Goal: Task Accomplishment & Management: Manage account settings

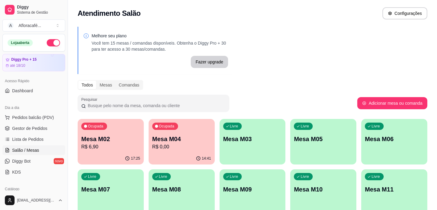
click at [175, 137] on p "Mesa M04" at bounding box center [181, 139] width 59 height 8
click at [161, 160] on div "15:39" at bounding box center [182, 158] width 64 height 12
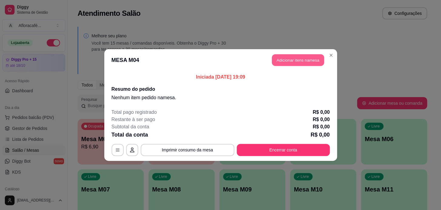
click at [282, 58] on button "Adicionar itens na mesa" at bounding box center [298, 60] width 52 height 12
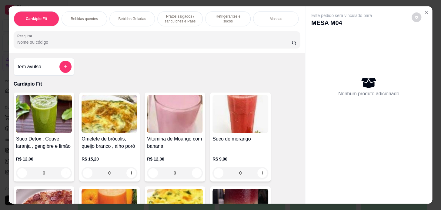
drag, startPoint x: 217, startPoint y: 35, endPoint x: 218, endPoint y: 46, distance: 10.7
click at [216, 42] on div "Pesquisa" at bounding box center [157, 39] width 287 height 17
click at [214, 56] on div "Item avulso Cardápio Fit Suco Detox : Couve, laranja , gengibre e limão R$ 12,0…" at bounding box center [157, 128] width 296 height 150
click at [198, 45] on input "Pesquisa" at bounding box center [154, 42] width 275 height 6
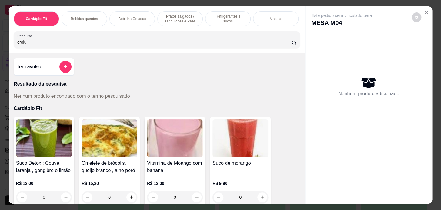
type input "croiu"
drag, startPoint x: 188, startPoint y: 13, endPoint x: 199, endPoint y: 21, distance: 13.7
click at [189, 16] on p "Pratos salgados / sanduíches e Paes" at bounding box center [180, 19] width 35 height 10
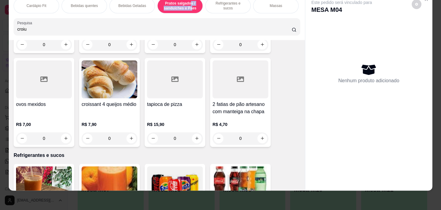
scroll to position [2650, 0]
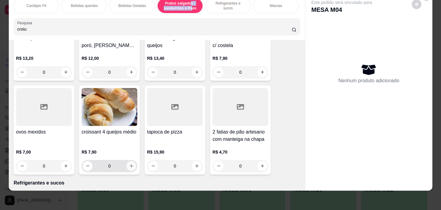
click at [130, 161] on button "increase-product-quantity" at bounding box center [132, 166] width 10 height 10
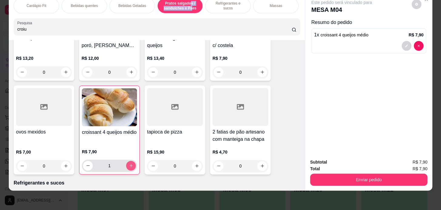
type input "1"
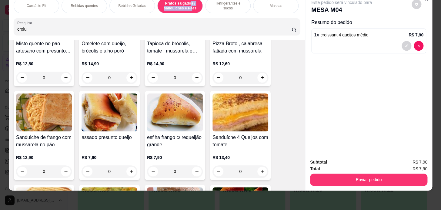
scroll to position [2430, 0]
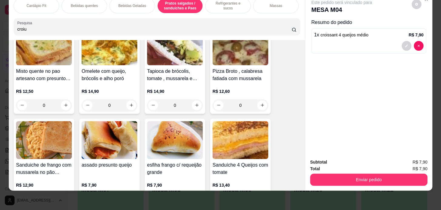
click at [98, 3] on div "Bebidas quentes" at bounding box center [85, 5] width 46 height 15
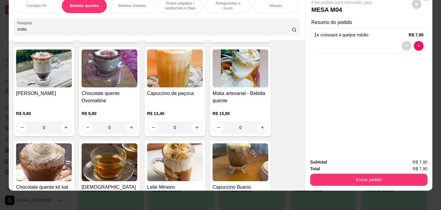
scroll to position [714, 0]
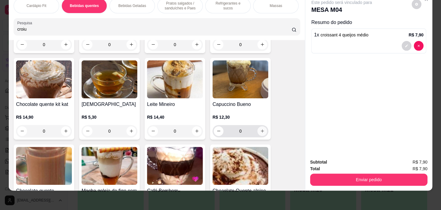
click at [262, 130] on icon "increase-product-quantity" at bounding box center [262, 131] width 5 height 5
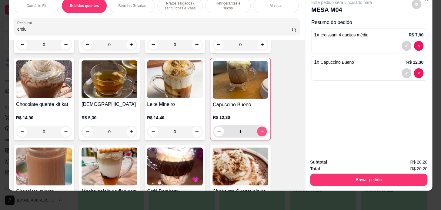
type input "1"
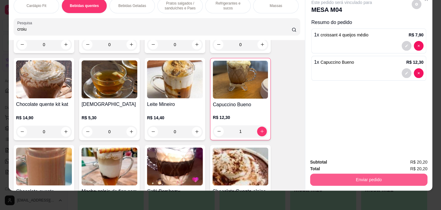
click at [407, 179] on button "Enviar pedido" at bounding box center [368, 180] width 117 height 12
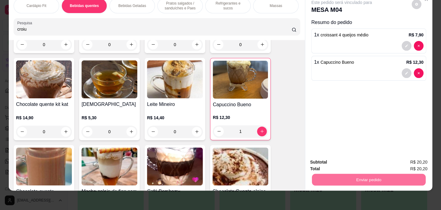
click at [401, 157] on button "Enviar pedido" at bounding box center [412, 161] width 34 height 12
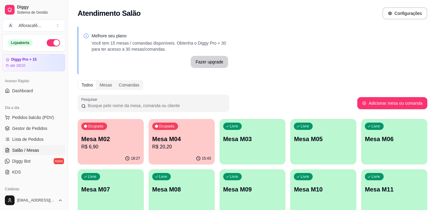
click at [145, 151] on div "Ocupada Mesa M02 R$ 6,90 18:27 Ocupada Mesa M04 R$ 20,20 15:43 Livre Mesa M03 L…" at bounding box center [253, 192] width 350 height 146
click at [202, 150] on div "Ocupada Mesa M04 R$ 20,20" at bounding box center [182, 136] width 64 height 33
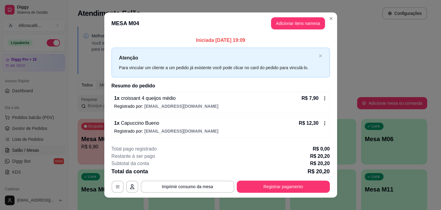
scroll to position [7, 0]
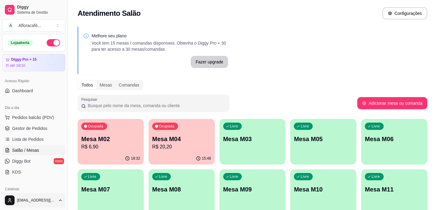
click at [46, 199] on html "Diggy Sistema de Gestão A Afloracafé ... Loja aberta Diggy Pro + 15 até 18/10 A…" at bounding box center [218, 105] width 437 height 210
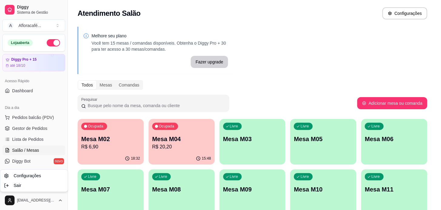
drag, startPoint x: 132, startPoint y: 145, endPoint x: 125, endPoint y: 151, distance: 9.7
click at [130, 147] on html "Diggy Sistema de Gestão A Afloracafé ... Loja aberta Diggy Pro + 15 até 18/10 A…" at bounding box center [220, 105] width 441 height 210
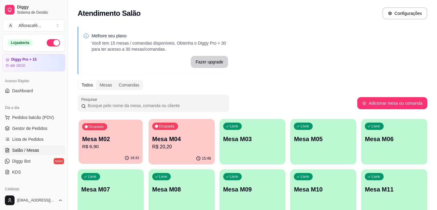
click at [129, 129] on div "Ocupada Mesa M02 R$ 6,90" at bounding box center [111, 136] width 64 height 33
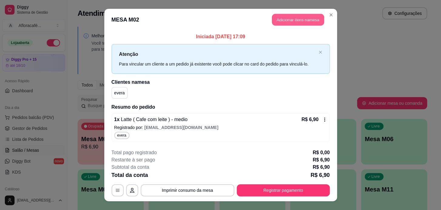
click at [285, 20] on button "Adicionar itens na mesa" at bounding box center [298, 20] width 52 height 12
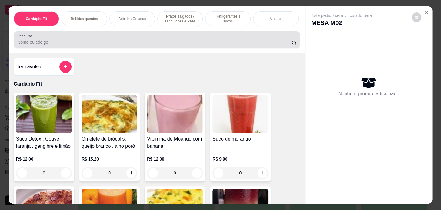
click at [62, 42] on input "Pesquisa" at bounding box center [154, 42] width 275 height 6
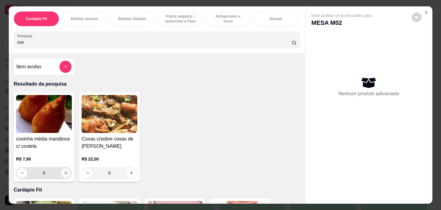
type input "cox"
click at [68, 175] on button "increase-product-quantity" at bounding box center [66, 173] width 10 height 10
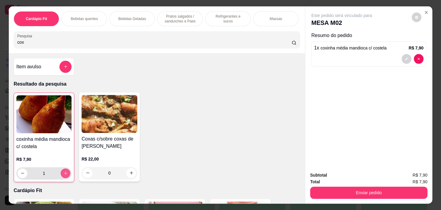
type input "1"
drag, startPoint x: 344, startPoint y: 198, endPoint x: 343, endPoint y: 185, distance: 13.2
click at [344, 198] on div "Subtotal R$ 7,90 Total R$ 7,90 Enviar pedido" at bounding box center [369, 185] width 127 height 37
click at [343, 186] on div "Enviar pedido" at bounding box center [368, 192] width 117 height 14
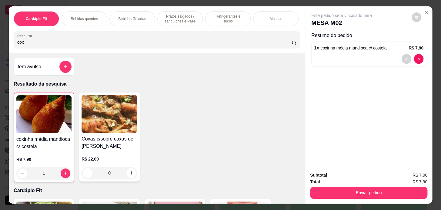
drag, startPoint x: 396, startPoint y: 197, endPoint x: 409, endPoint y: 180, distance: 21.9
click at [397, 197] on div "Subtotal R$ 7,90 Total R$ 7,90 Enviar pedido" at bounding box center [369, 185] width 127 height 37
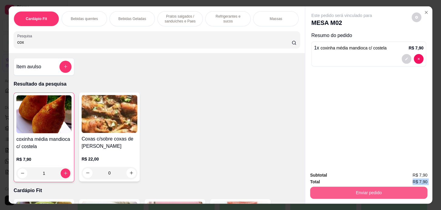
click at [410, 185] on div "Subtotal R$ 7,90 Total R$ 7,90 Enviar pedido" at bounding box center [368, 185] width 117 height 27
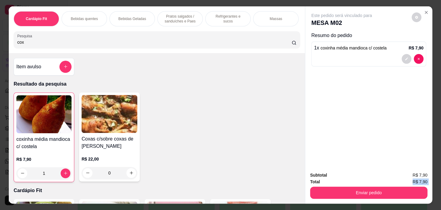
click at [400, 187] on button "Enviar pedido" at bounding box center [368, 193] width 117 height 12
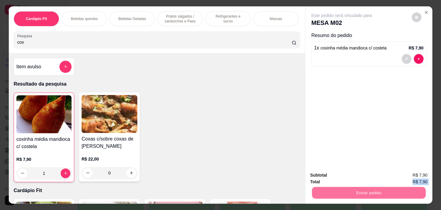
click at [402, 172] on button "Enviar pedido" at bounding box center [412, 176] width 34 height 12
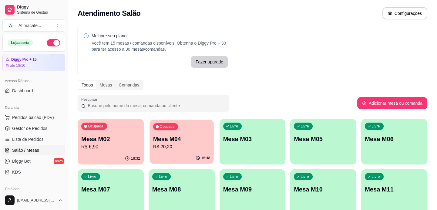
click at [193, 140] on p "Mesa M04" at bounding box center [181, 139] width 57 height 8
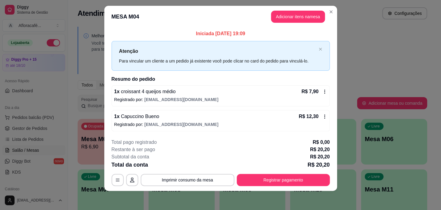
click at [290, 188] on footer "**********" at bounding box center [220, 162] width 233 height 57
click at [289, 176] on button "Registrar pagamento" at bounding box center [283, 180] width 93 height 12
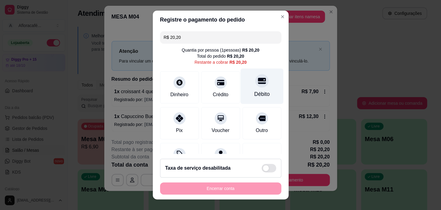
click at [258, 82] on icon at bounding box center [262, 81] width 8 height 6
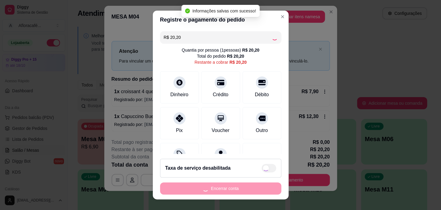
type input "R$ 0,00"
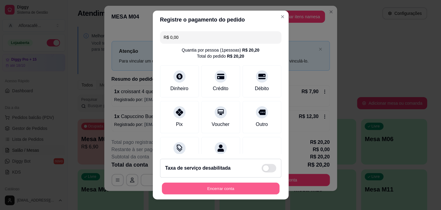
click at [209, 188] on button "Encerrar conta" at bounding box center [221, 189] width 118 height 12
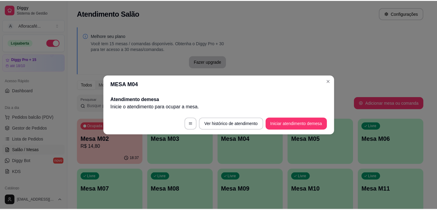
scroll to position [0, 0]
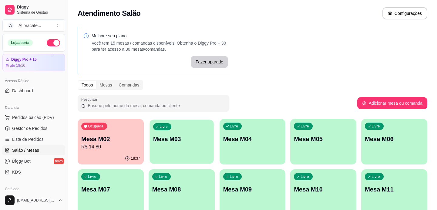
click at [212, 149] on div "Livre Mesa M03" at bounding box center [182, 138] width 64 height 37
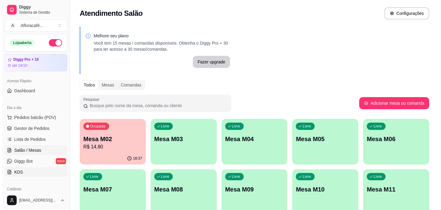
scroll to position [55, 0]
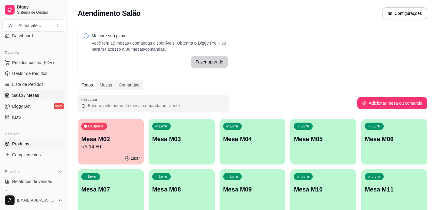
click at [35, 141] on link "Produtos" at bounding box center [33, 144] width 63 height 10
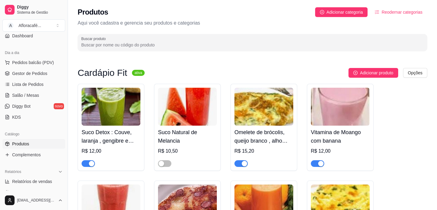
click at [187, 44] on input "Buscar produto" at bounding box center [252, 45] width 343 height 6
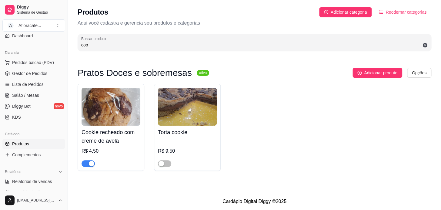
click at [91, 164] on div "button" at bounding box center [91, 163] width 5 height 5
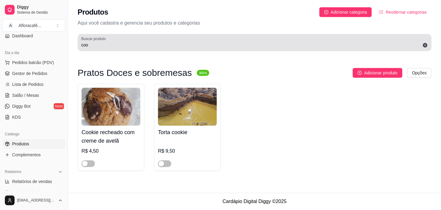
click at [97, 46] on input "coo" at bounding box center [254, 45] width 347 height 6
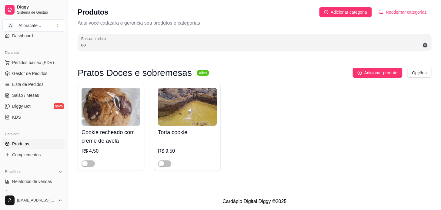
type input "c"
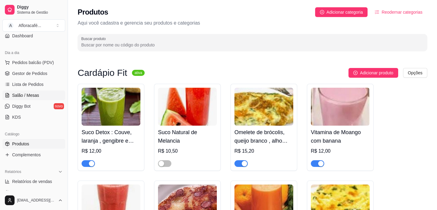
click at [20, 95] on span "Salão / Mesas" at bounding box center [25, 95] width 27 height 6
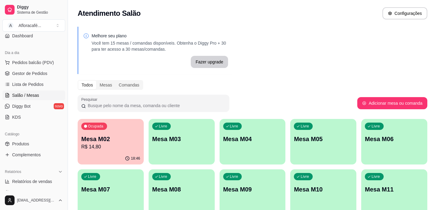
click at [126, 146] on p "R$ 14,80" at bounding box center [110, 146] width 59 height 7
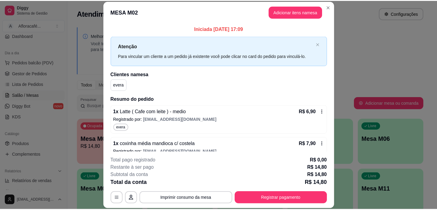
scroll to position [9, 0]
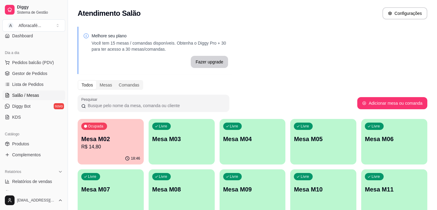
drag, startPoint x: 183, startPoint y: 166, endPoint x: 196, endPoint y: 149, distance: 21.5
click at [186, 162] on div "Ocupada Mesa M02 R$ 14,80 18:46 Livre Mesa M03 Livre Mesa M04 Livre Mesa M05 Li…" at bounding box center [253, 192] width 350 height 146
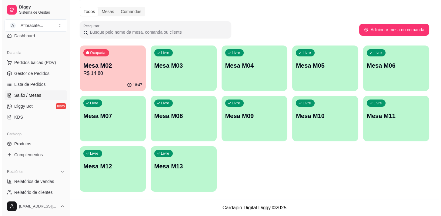
scroll to position [0, 0]
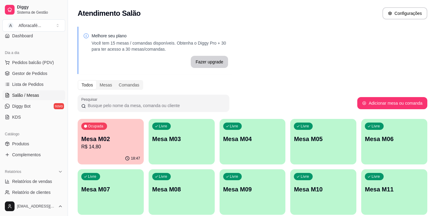
click at [123, 149] on p "R$ 14,80" at bounding box center [110, 146] width 59 height 7
click at [128, 174] on div "Livre Mesa M07" at bounding box center [111, 188] width 64 height 37
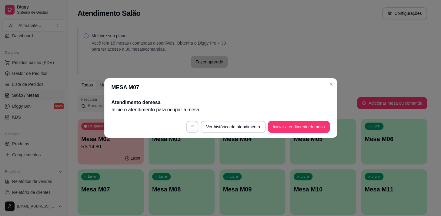
click at [291, 113] on p "Inicie o atendimento para ocupar a mesa ." at bounding box center [221, 109] width 218 height 7
drag, startPoint x: 287, startPoint y: 135, endPoint x: 290, endPoint y: 133, distance: 3.2
click at [287, 135] on footer "Ver histórico de atendimento Iniciar atendimento de mesa" at bounding box center [220, 127] width 233 height 22
click at [293, 132] on button "Iniciar atendimento de mesa" at bounding box center [299, 127] width 62 height 12
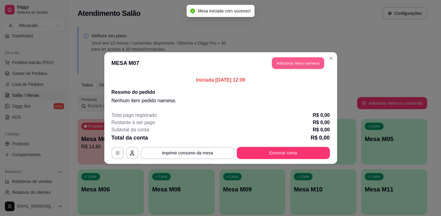
click at [288, 60] on button "Adicionar itens na mesa" at bounding box center [298, 63] width 52 height 12
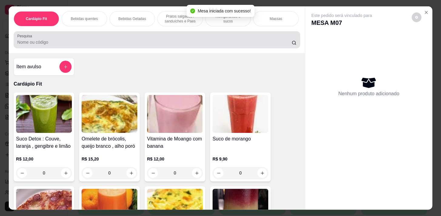
click at [122, 42] on input "Pesquisa" at bounding box center [154, 42] width 275 height 6
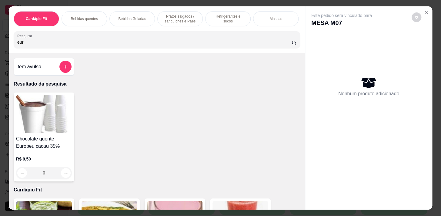
type input "eur"
click at [62, 177] on div "0" at bounding box center [44, 173] width 56 height 12
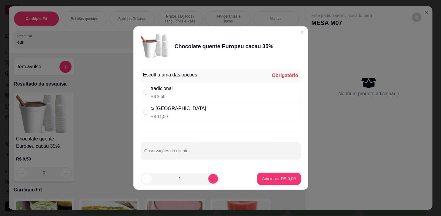
click at [212, 100] on div "tradicional R$ 9,50" at bounding box center [221, 92] width 160 height 20
radio input "true"
drag, startPoint x: 269, startPoint y: 187, endPoint x: 270, endPoint y: 182, distance: 4.3
click at [270, 183] on footer "1 Adicionar R$ 9,50" at bounding box center [220, 179] width 175 height 22
click at [270, 182] on button "Adicionar R$ 9,50" at bounding box center [278, 179] width 43 height 12
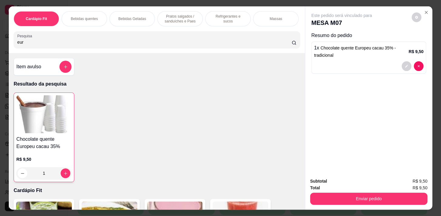
type input "1"
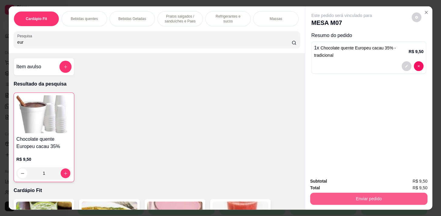
click at [379, 196] on button "Enviar pedido" at bounding box center [368, 199] width 117 height 12
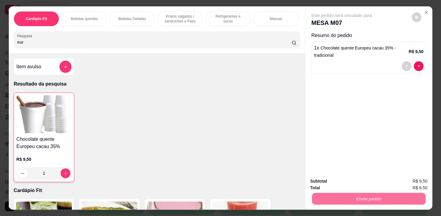
click at [398, 181] on button "Enviar pedido" at bounding box center [411, 181] width 33 height 11
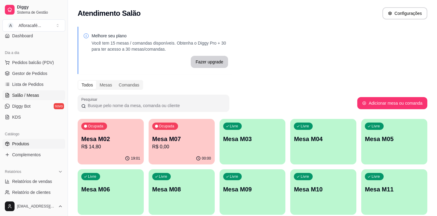
drag, startPoint x: 38, startPoint y: 149, endPoint x: 43, endPoint y: 143, distance: 8.0
click at [43, 143] on ul "Produtos Complementos" at bounding box center [33, 149] width 63 height 21
click at [43, 143] on link "Produtos" at bounding box center [33, 144] width 63 height 10
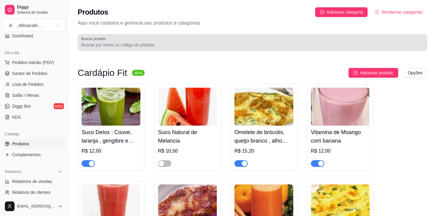
click at [269, 48] on input "Buscar produto" at bounding box center [252, 45] width 343 height 6
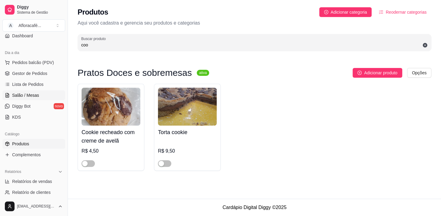
type input "coo"
click at [34, 96] on span "Salão / Mesas" at bounding box center [25, 95] width 27 height 6
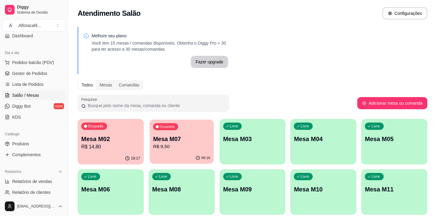
click at [152, 149] on div "Ocupada Mesa M07 R$ 9,50" at bounding box center [182, 136] width 64 height 33
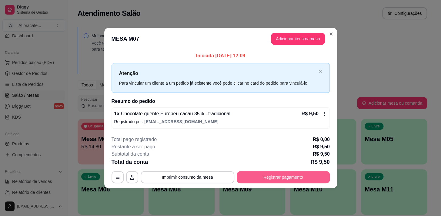
click at [285, 177] on button "Registrar pagamento" at bounding box center [283, 177] width 93 height 12
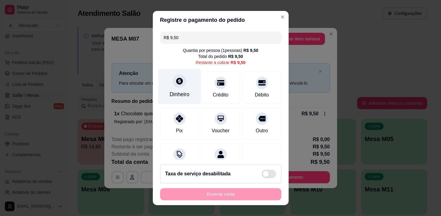
click at [167, 82] on div "Dinheiro" at bounding box center [179, 86] width 43 height 35
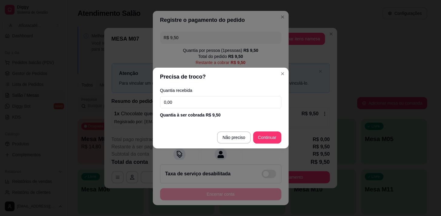
click at [215, 94] on div "Quantia recebida 0,00 Quantia à ser cobrada R$ 9,50" at bounding box center [221, 103] width 136 height 35
click at [215, 101] on input "0,00" at bounding box center [220, 102] width 121 height 12
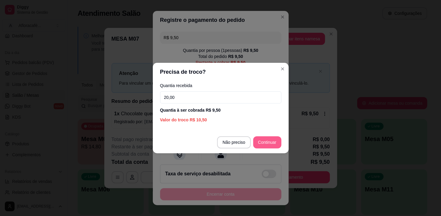
type input "20,00"
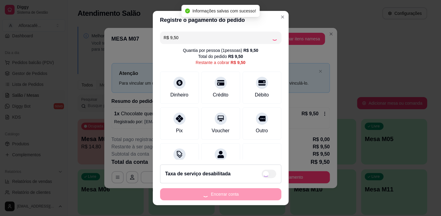
type input "R$ 0,00"
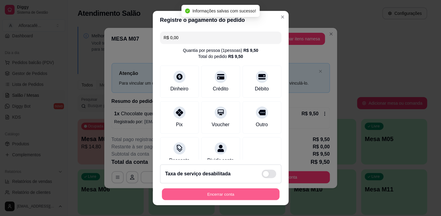
click at [249, 195] on button "Encerrar conta" at bounding box center [221, 194] width 118 height 12
